Goal: Information Seeking & Learning: Compare options

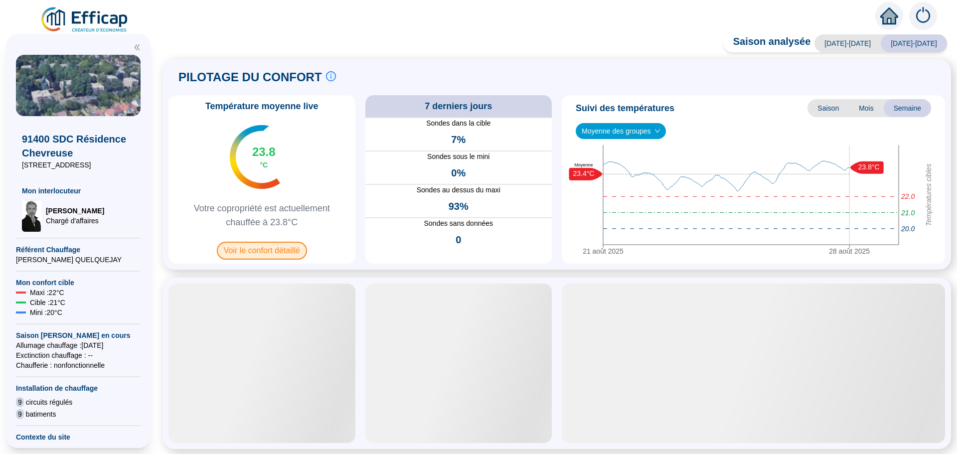
click at [279, 255] on span "Voir le confort détaillé" at bounding box center [262, 251] width 90 height 18
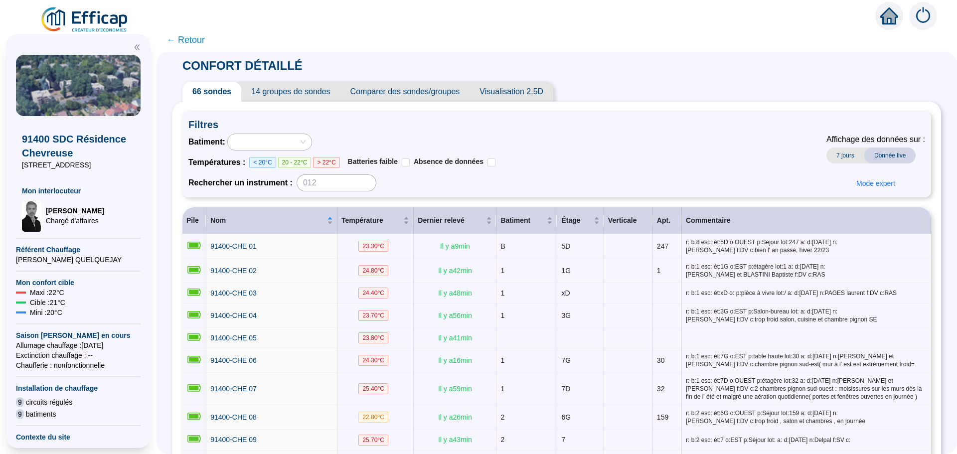
click at [430, 96] on span "Comparer des sondes/groupes" at bounding box center [405, 92] width 130 height 20
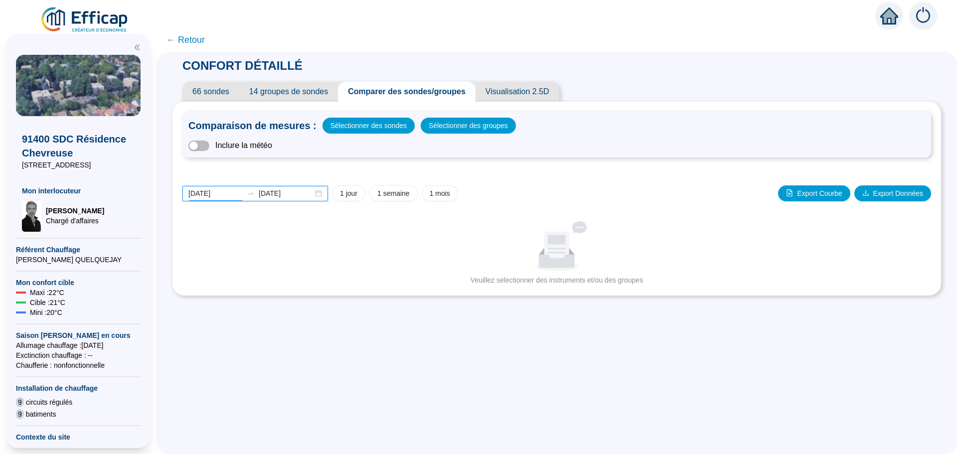
click at [230, 193] on input "[DATE]" at bounding box center [215, 193] width 54 height 10
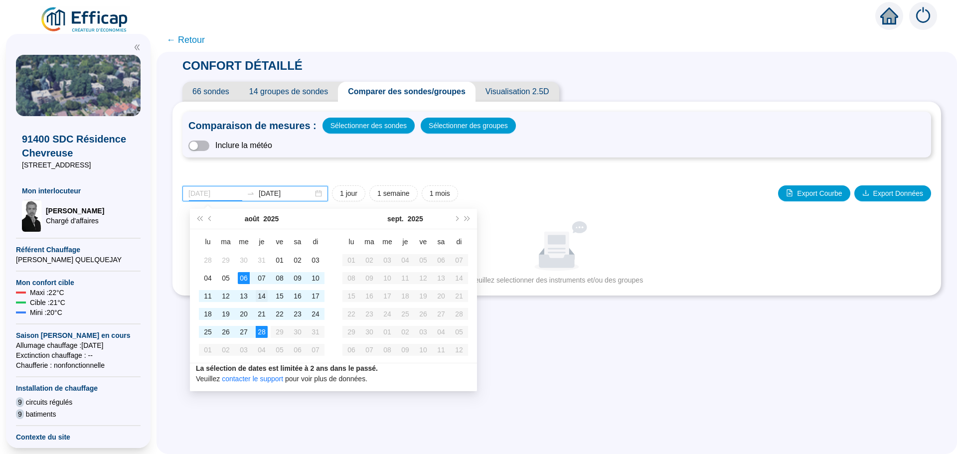
type input "[DATE]"
click at [262, 295] on div "14" at bounding box center [262, 296] width 12 height 12
type input "[DATE]"
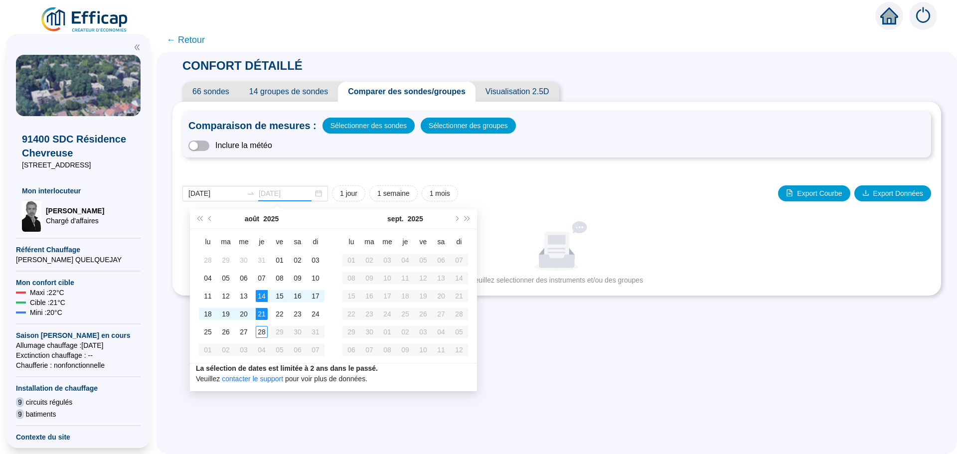
click at [262, 313] on div "21" at bounding box center [262, 314] width 12 height 12
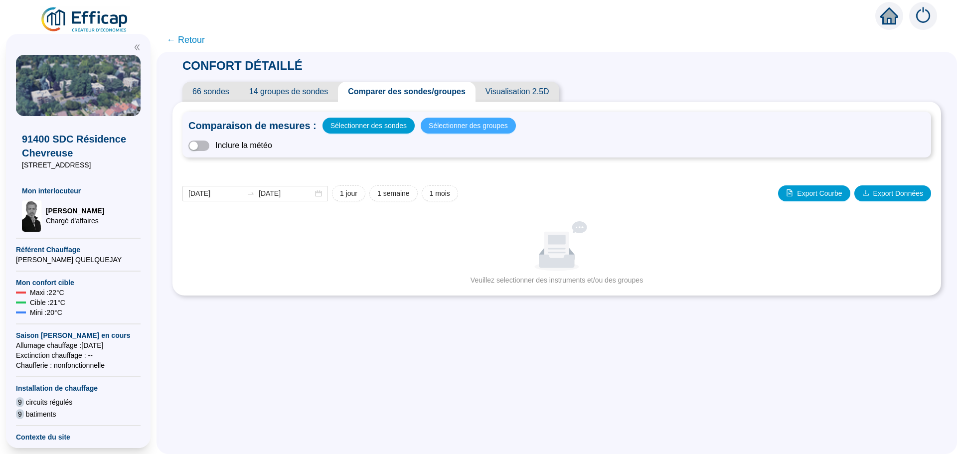
click at [449, 118] on button "Sélectionner des groupes" at bounding box center [468, 126] width 95 height 16
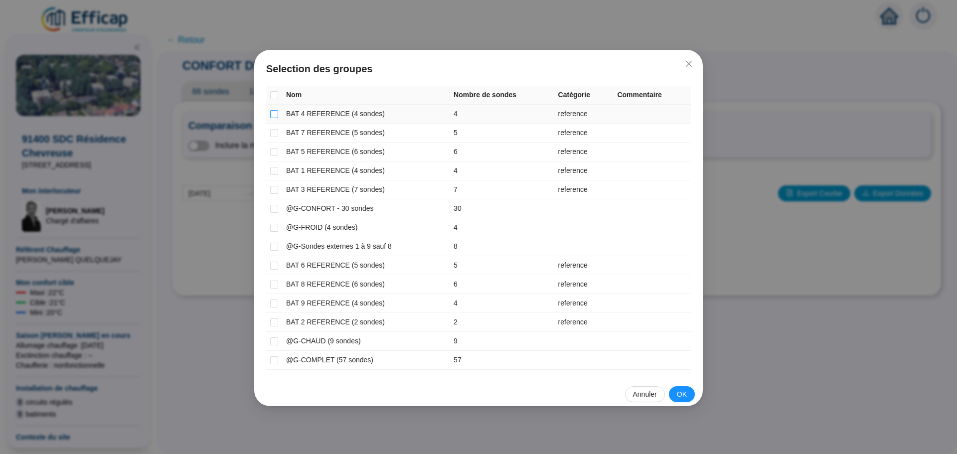
click at [274, 115] on input "checkbox" at bounding box center [274, 114] width 8 height 8
checkbox input "true"
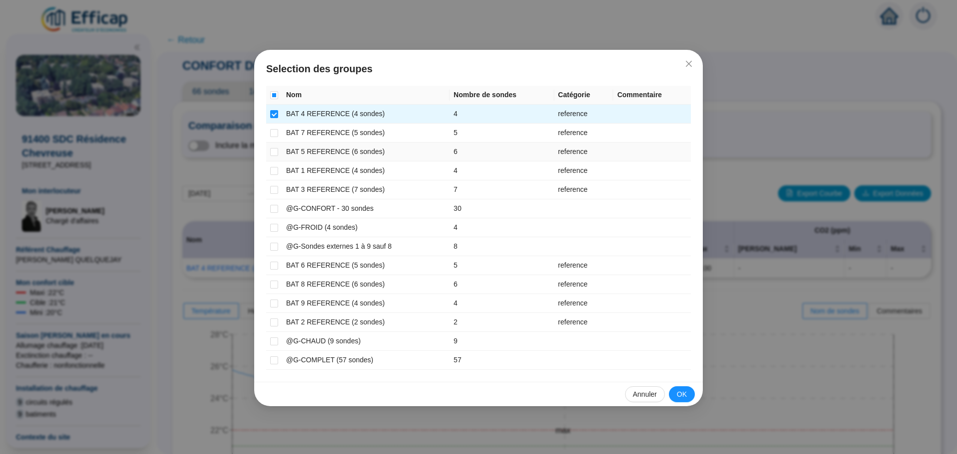
click at [279, 150] on td at bounding box center [274, 152] width 16 height 19
click at [276, 284] on input "checkbox" at bounding box center [274, 285] width 8 height 8
checkbox input "true"
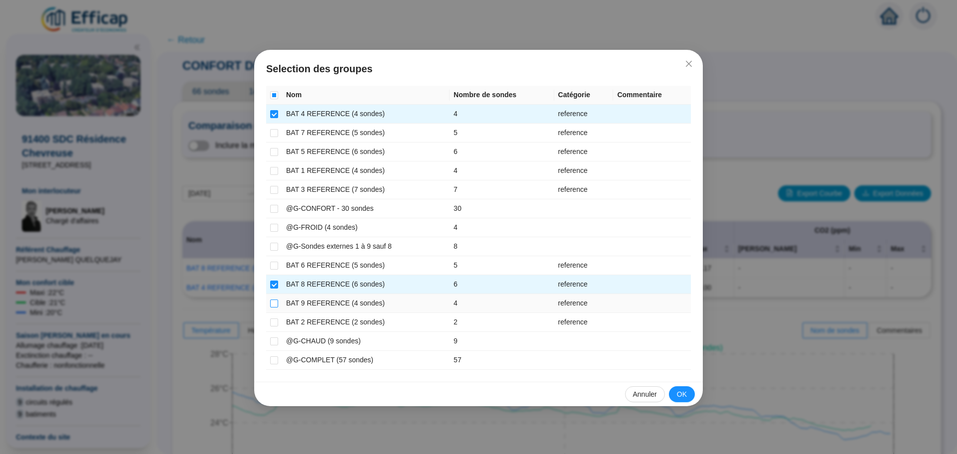
click at [274, 307] on input "checkbox" at bounding box center [274, 304] width 8 height 8
checkbox input "true"
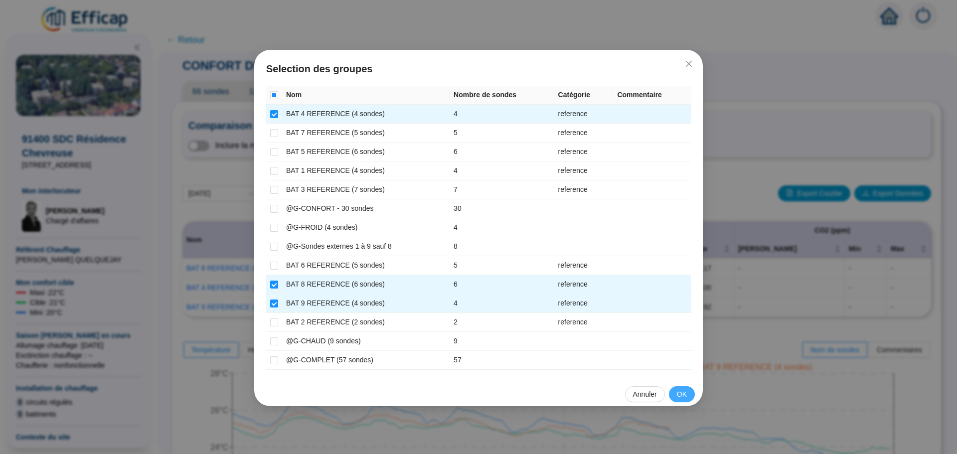
click at [685, 391] on span "OK" at bounding box center [682, 394] width 10 height 10
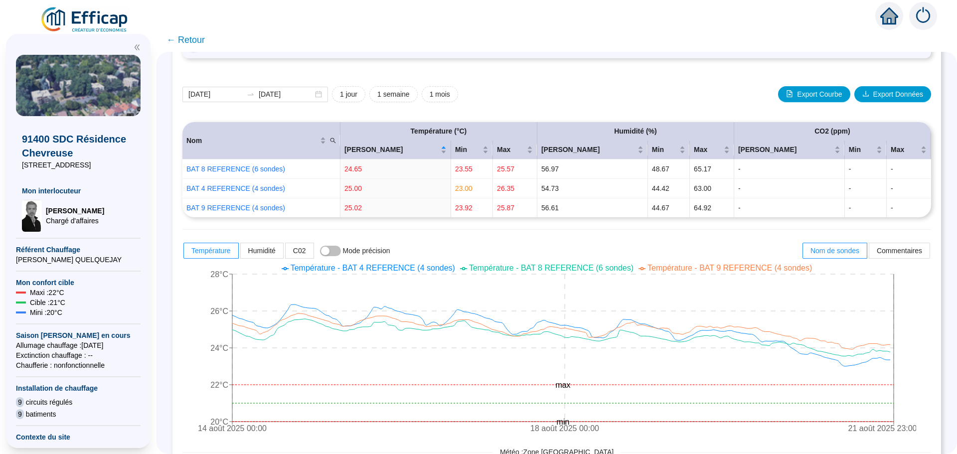
scroll to position [100, 0]
click at [231, 95] on input "[DATE]" at bounding box center [215, 94] width 54 height 10
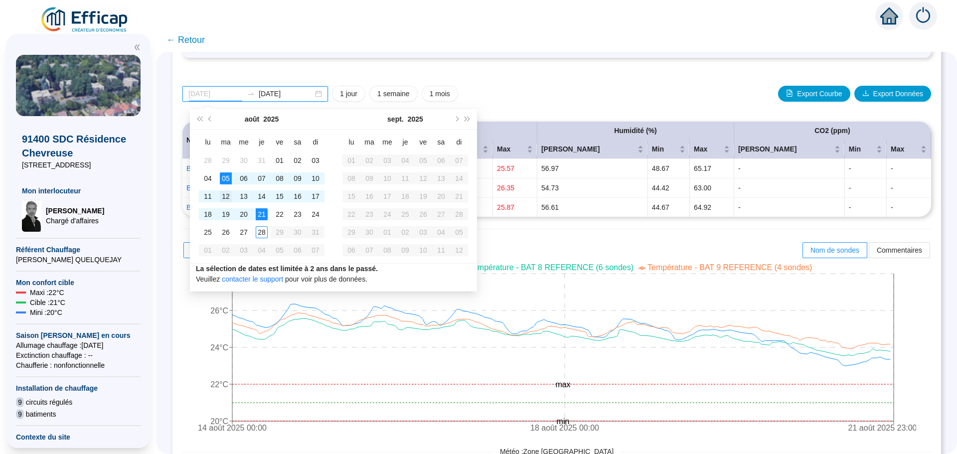
type input "[DATE]"
click at [224, 193] on div "12" at bounding box center [226, 196] width 12 height 12
type input "[DATE]"
click at [258, 196] on div "14" at bounding box center [262, 196] width 12 height 12
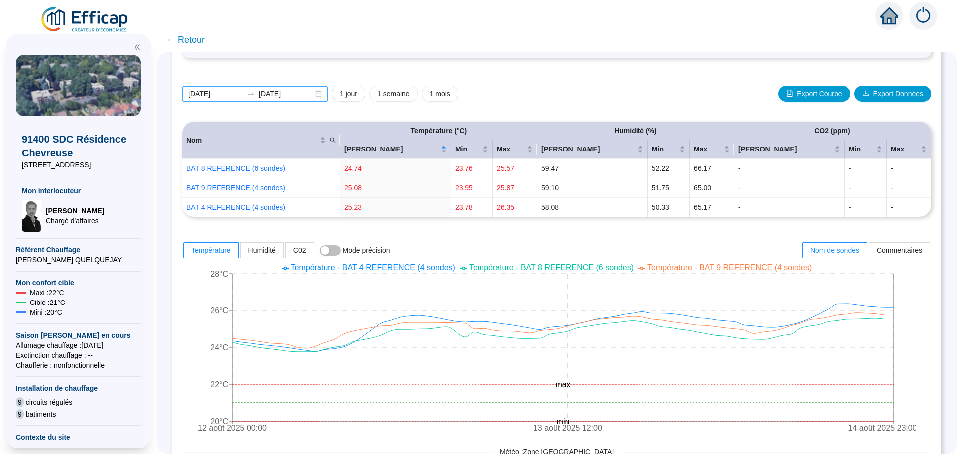
click at [325, 96] on div "[DATE] [DATE]" at bounding box center [255, 93] width 146 height 15
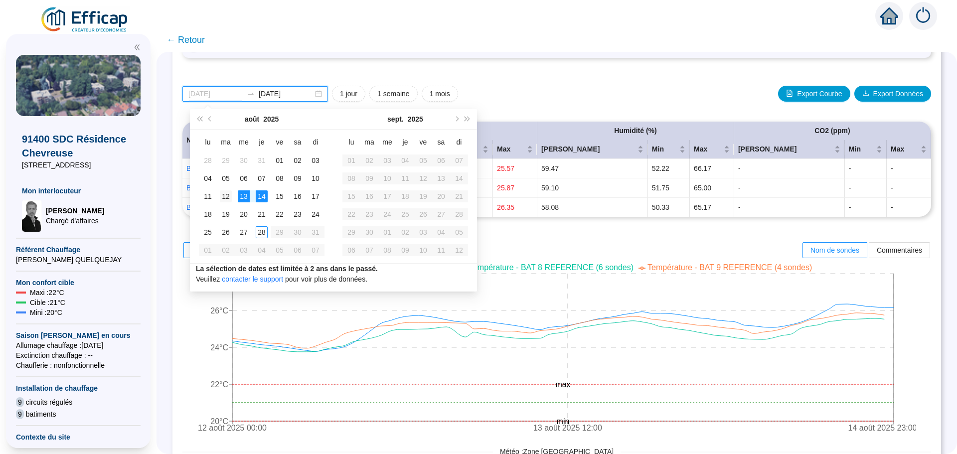
type input "[DATE]"
click at [223, 193] on div "12" at bounding box center [226, 196] width 12 height 12
type input "[DATE]"
click at [259, 199] on div "14" at bounding box center [262, 196] width 12 height 12
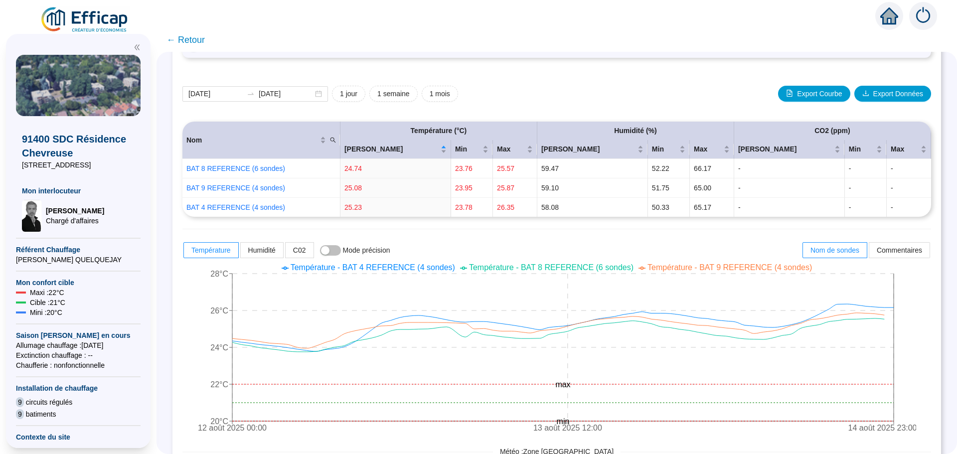
click at [191, 44] on span "← Retour" at bounding box center [185, 40] width 38 height 14
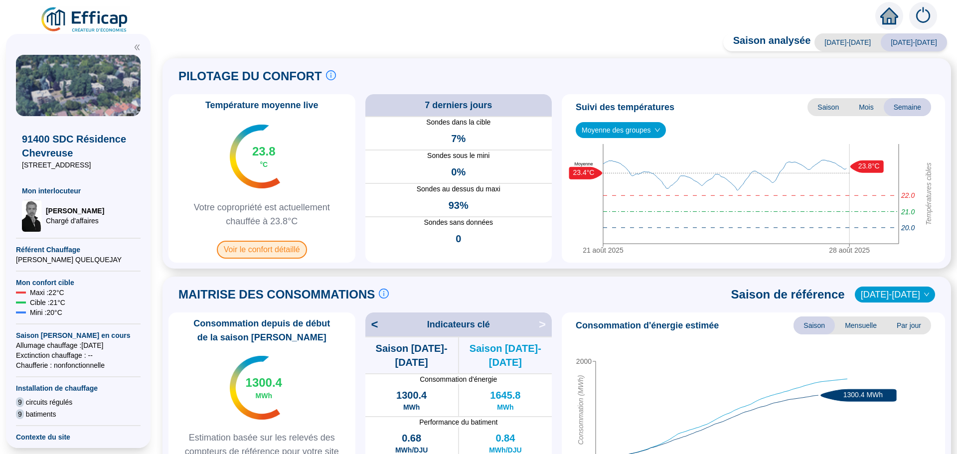
click at [279, 250] on span "Voir le confort détaillé" at bounding box center [262, 250] width 90 height 18
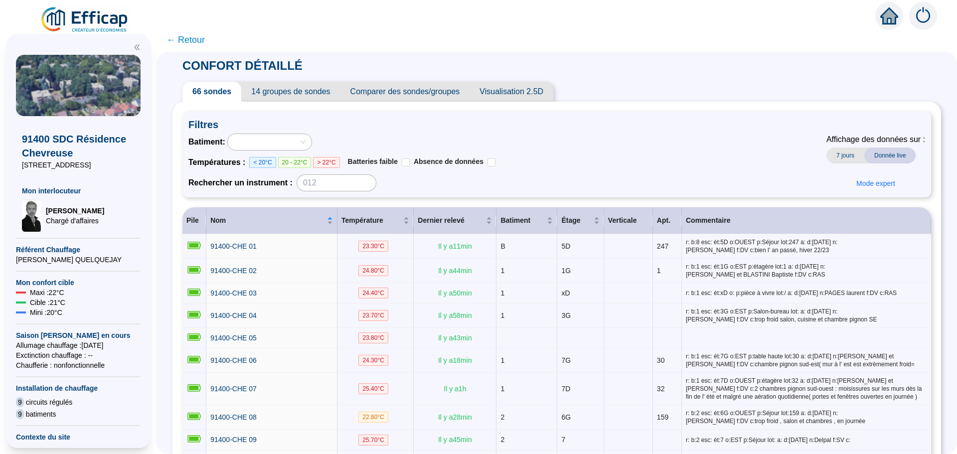
click at [411, 94] on span "Comparer des sondes/groupes" at bounding box center [405, 92] width 130 height 20
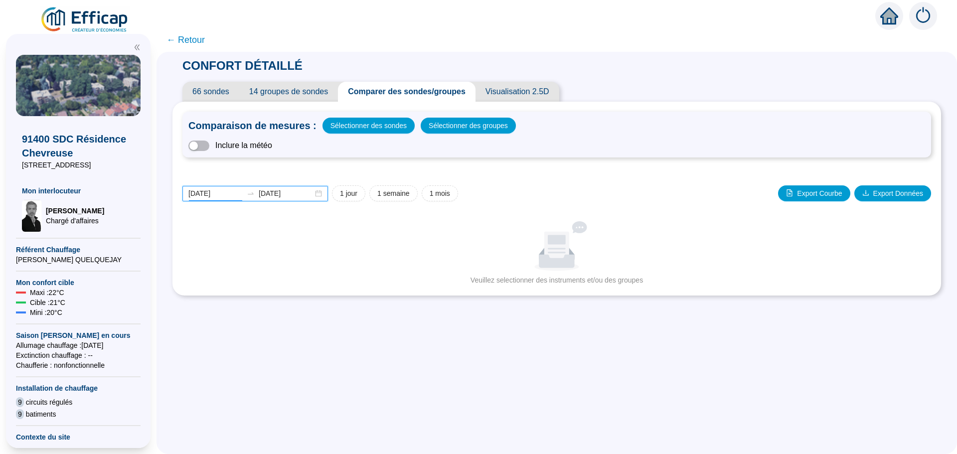
click at [231, 191] on input "[DATE]" at bounding box center [215, 193] width 54 height 10
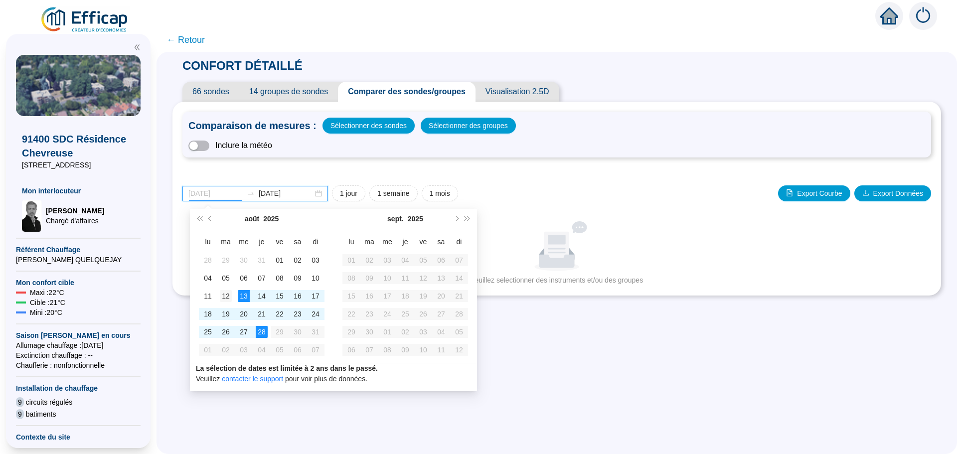
type input "[DATE]"
click at [228, 296] on div "12" at bounding box center [226, 296] width 12 height 12
type input "[DATE]"
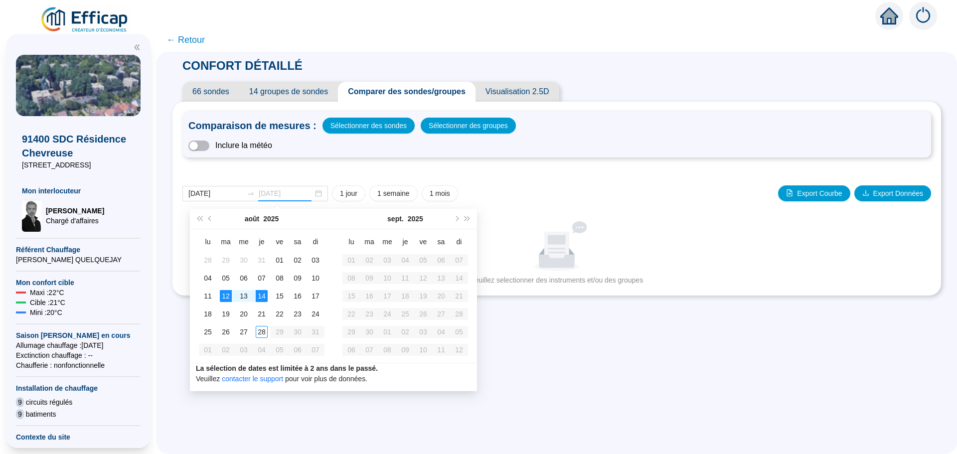
click at [264, 297] on div "14" at bounding box center [262, 296] width 12 height 12
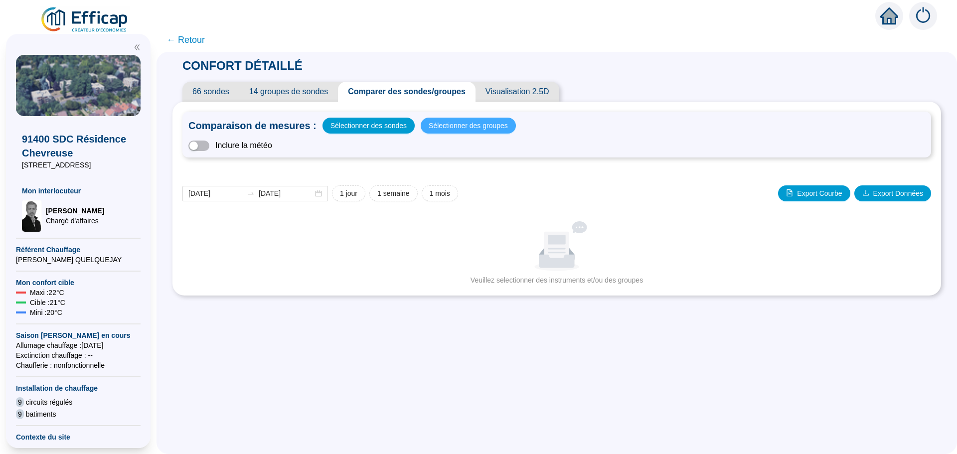
click at [474, 131] on span "Sélectionner des groupes" at bounding box center [468, 126] width 79 height 14
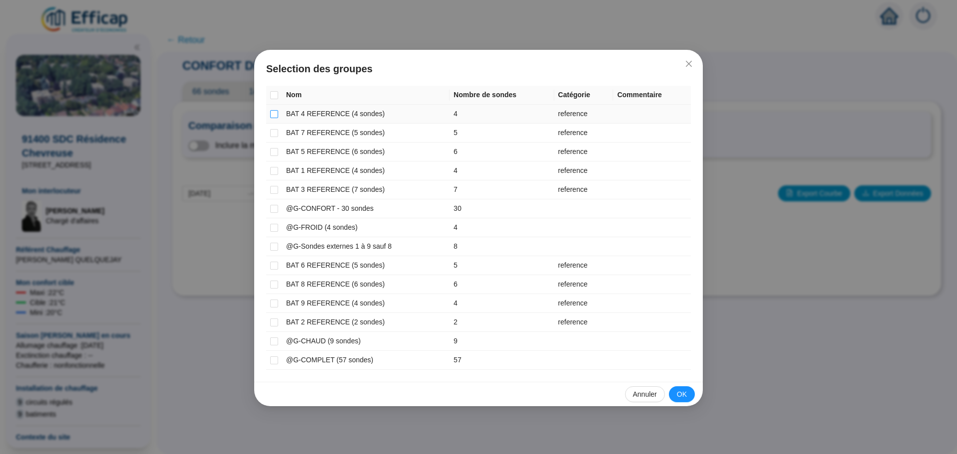
click at [277, 116] on input "checkbox" at bounding box center [274, 114] width 8 height 8
checkbox input "true"
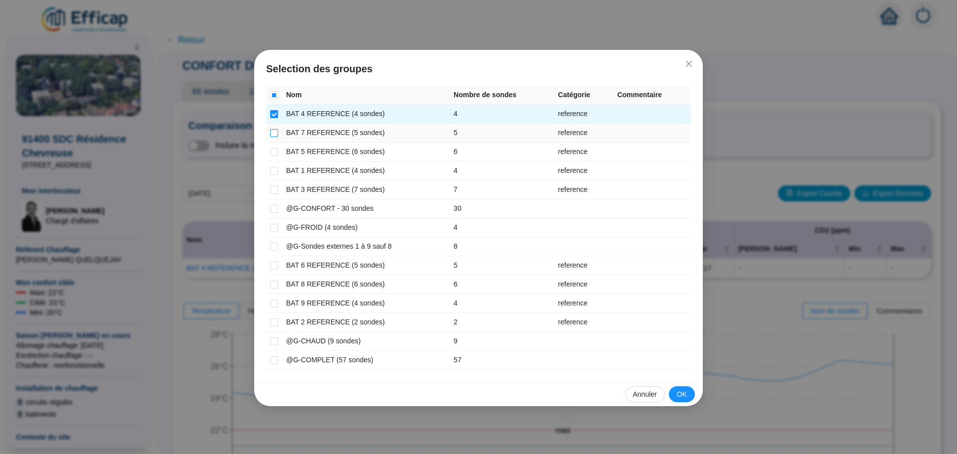
click at [275, 133] on input "checkbox" at bounding box center [274, 133] width 8 height 8
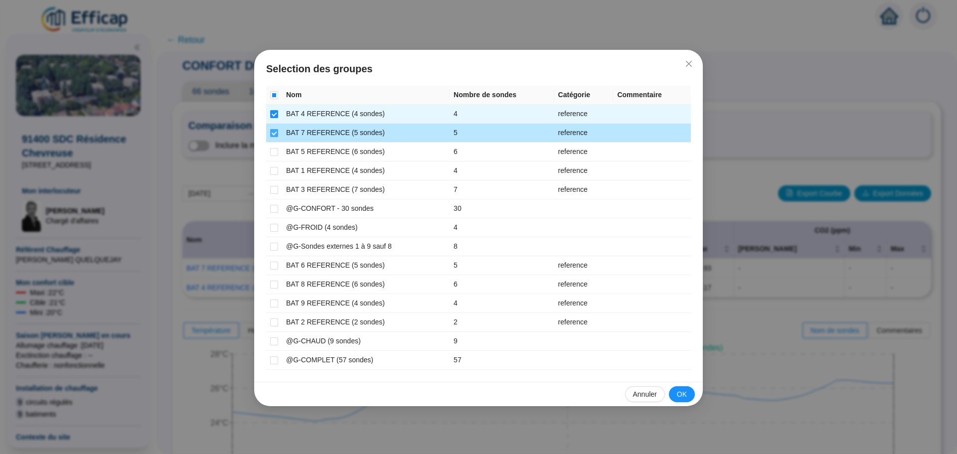
click at [275, 133] on input "checkbox" at bounding box center [274, 133] width 8 height 8
checkbox input "false"
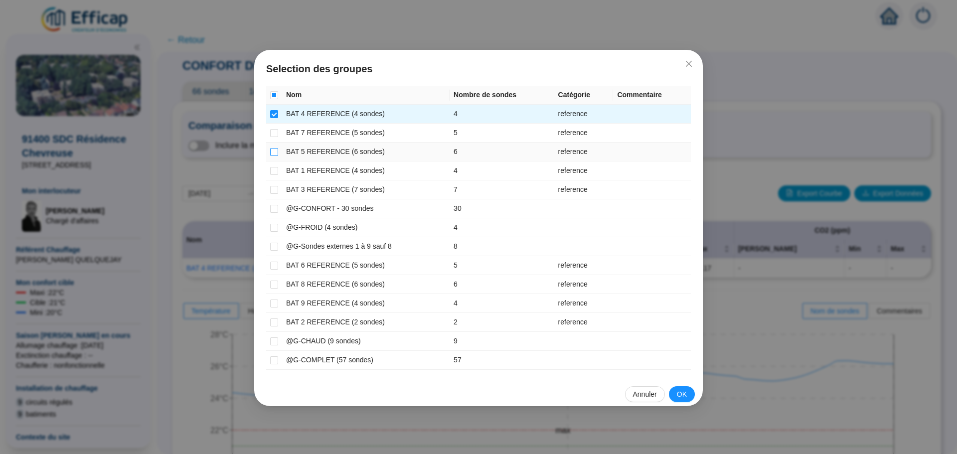
click at [274, 152] on input "checkbox" at bounding box center [274, 152] width 8 height 8
checkbox input "true"
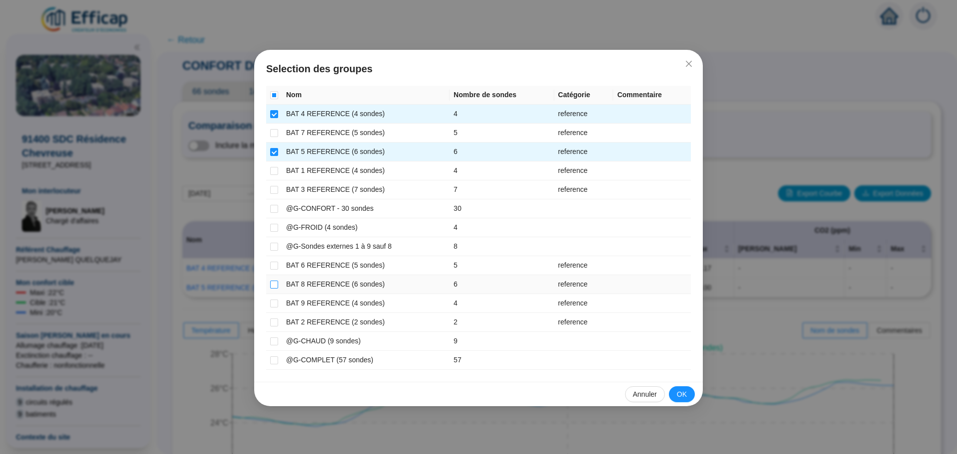
click at [274, 285] on input "checkbox" at bounding box center [274, 285] width 8 height 8
checkbox input "true"
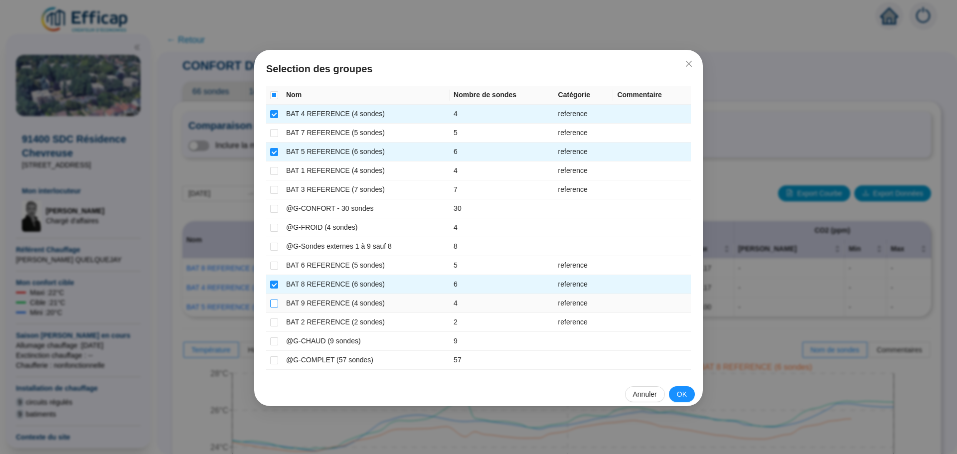
click at [274, 304] on input "checkbox" at bounding box center [274, 304] width 8 height 8
checkbox input "true"
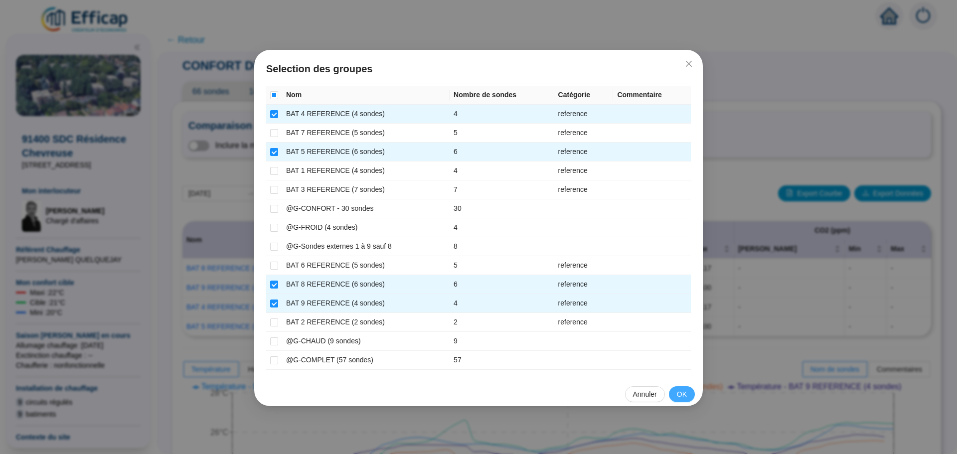
click at [685, 397] on span "OK" at bounding box center [682, 394] width 10 height 10
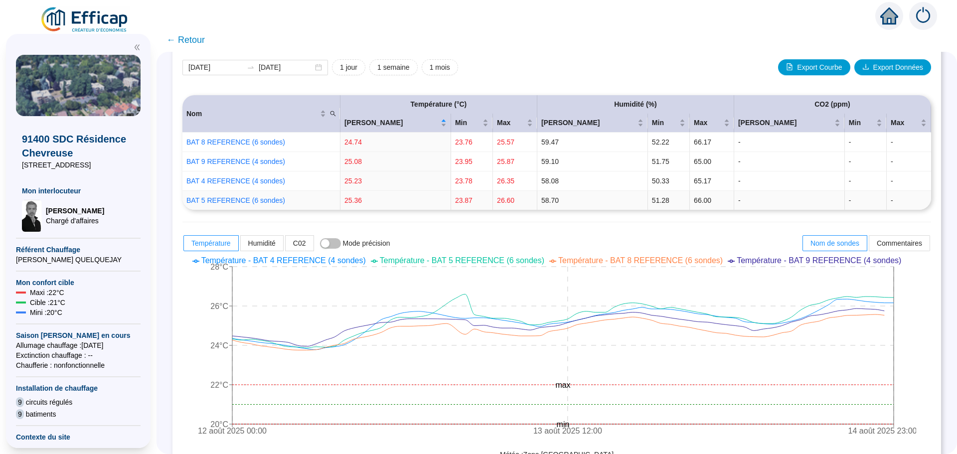
scroll to position [150, 0]
